Goal: Task Accomplishment & Management: Manage account settings

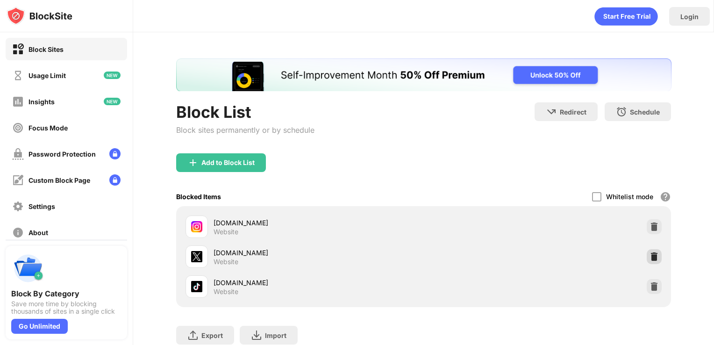
click at [649, 254] on img at bounding box center [653, 256] width 9 height 9
